Goal: Transaction & Acquisition: Purchase product/service

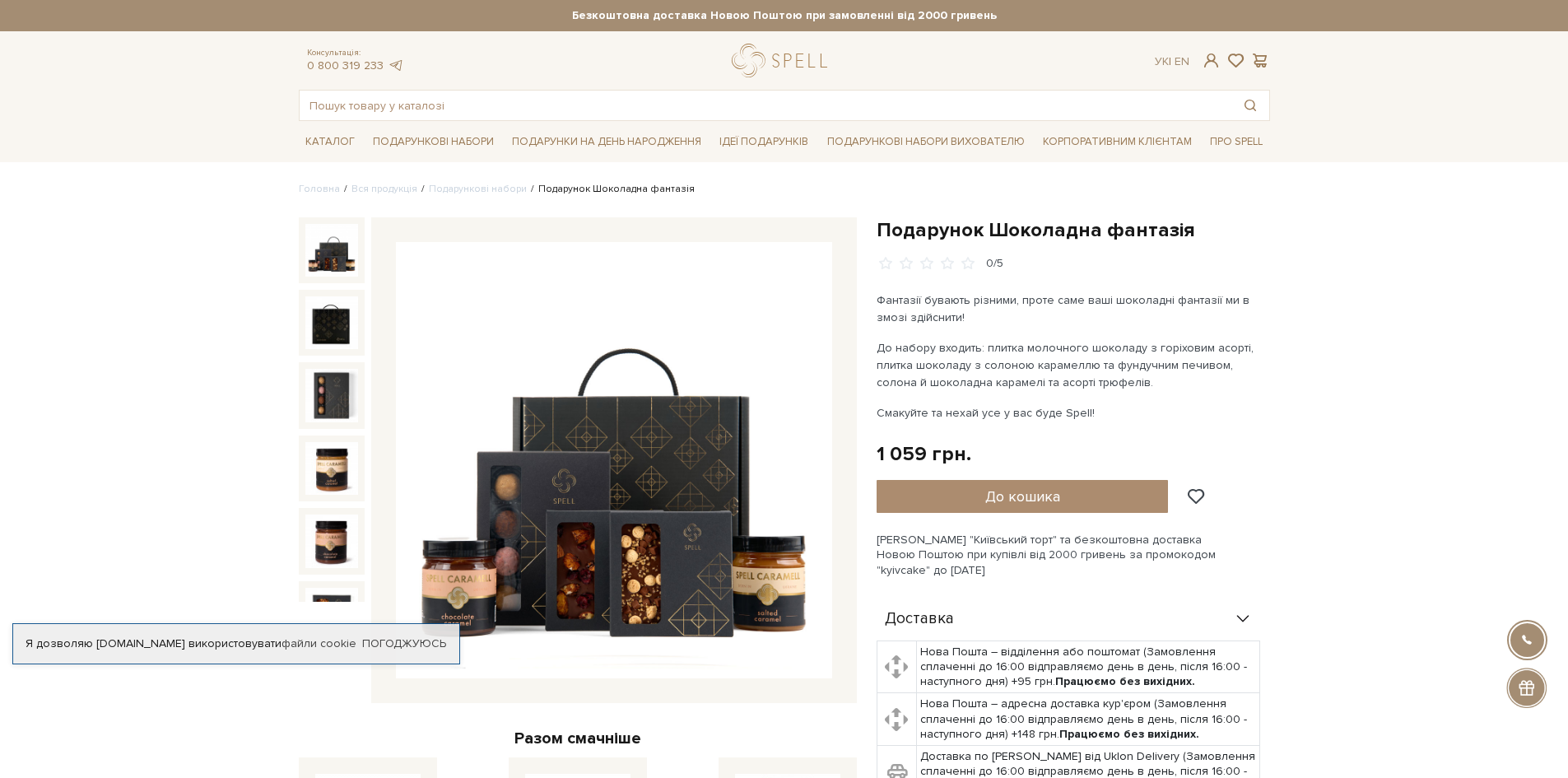
click at [630, 517] on img at bounding box center [614, 460] width 437 height 437
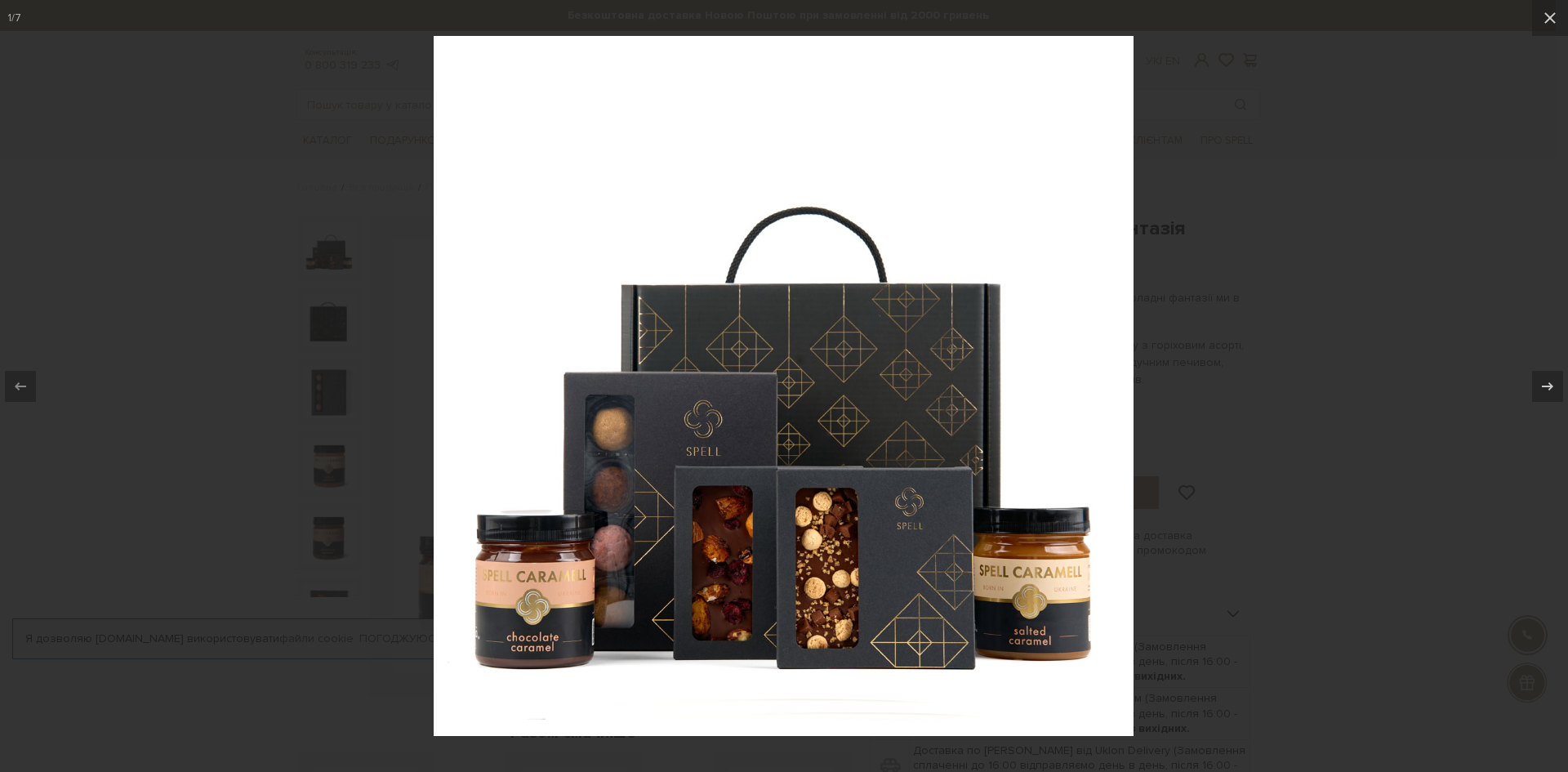
click at [725, 442] on img at bounding box center [783, 385] width 700 height 700
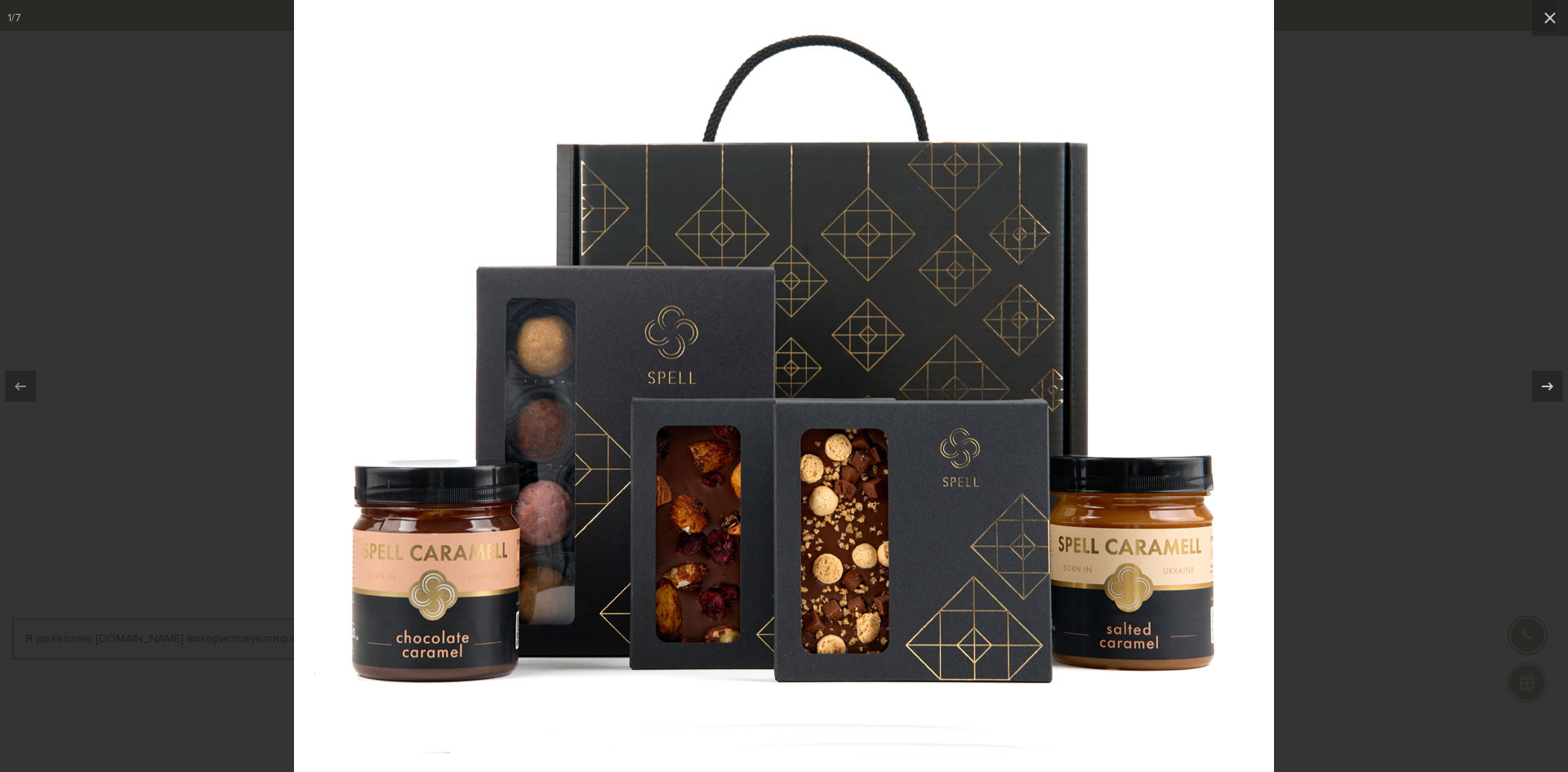
drag, startPoint x: 809, startPoint y: 640, endPoint x: 723, endPoint y: 563, distance: 115.4
click at [723, 563] on img at bounding box center [784, 285] width 980 height 980
click at [785, 577] on img at bounding box center [784, 285] width 980 height 980
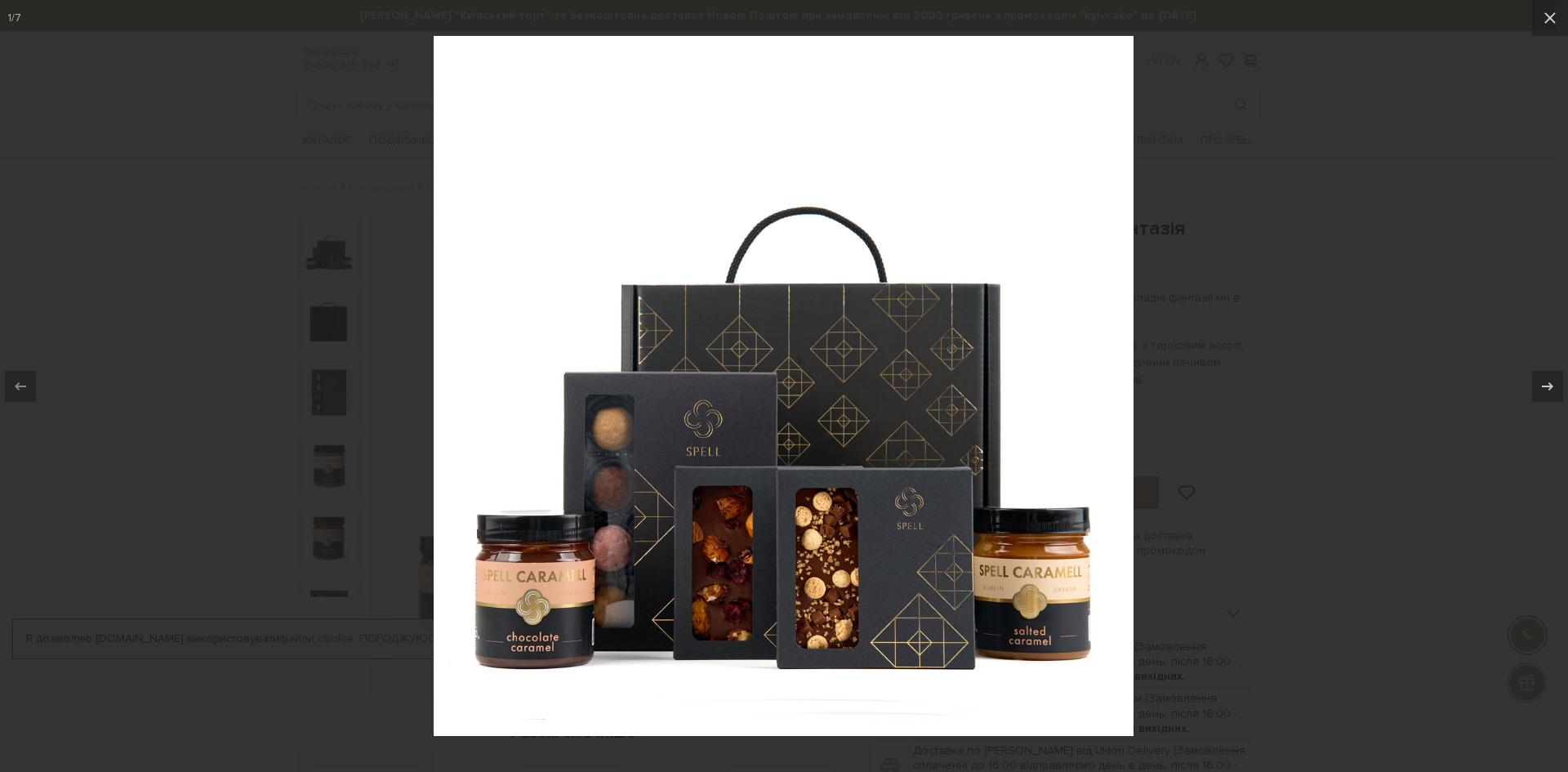
click at [1463, 467] on div at bounding box center [784, 386] width 1568 height 772
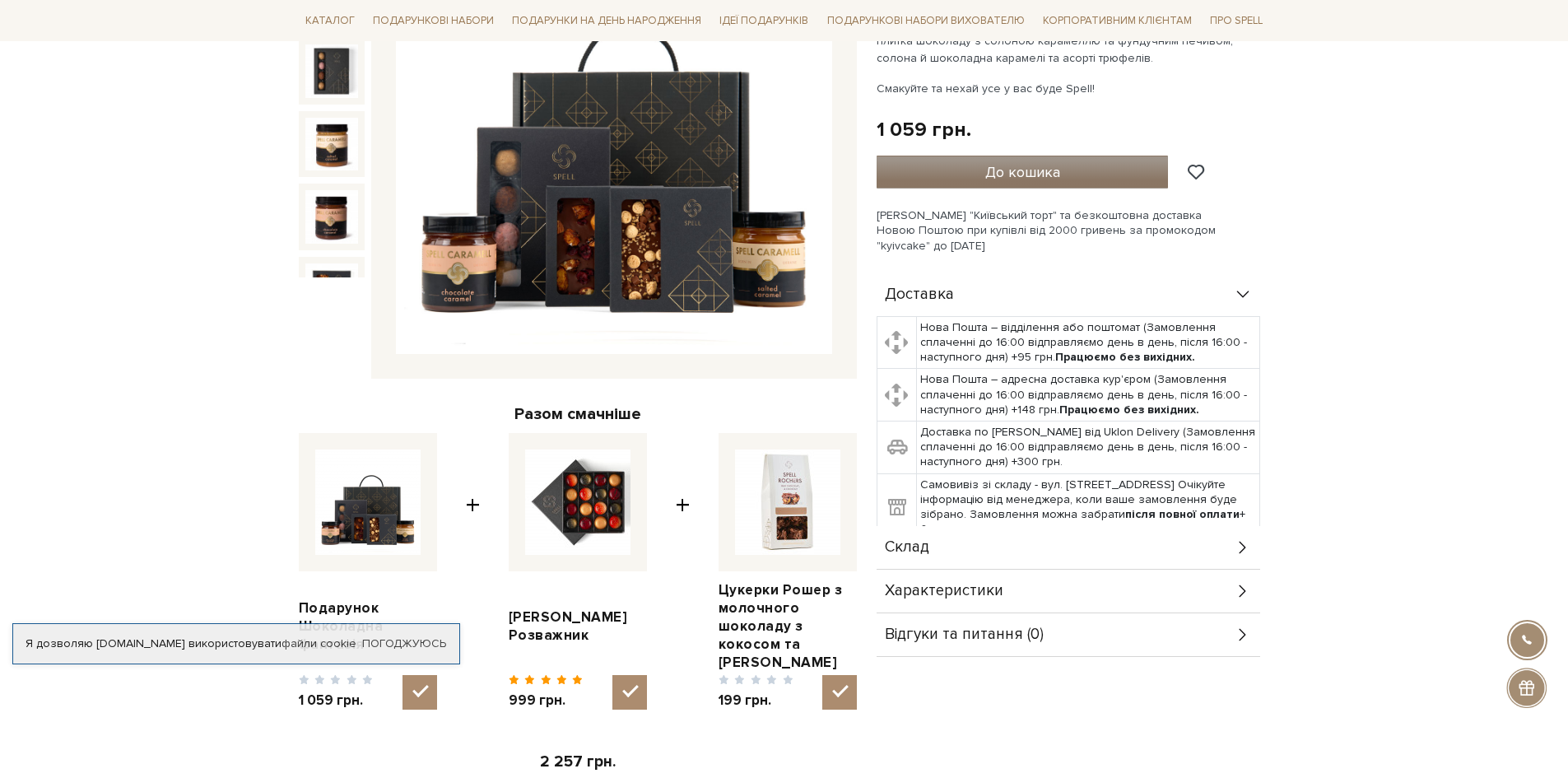
scroll to position [329, 0]
